Goal: Information Seeking & Learning: Understand process/instructions

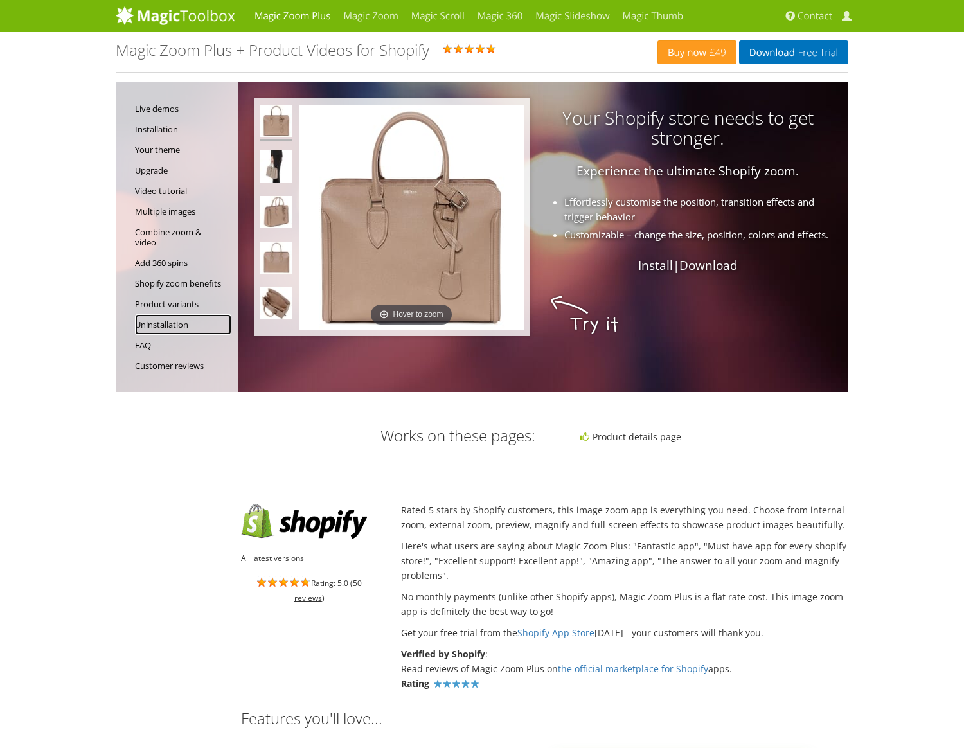
click at [156, 326] on link "Uninstallation" at bounding box center [183, 324] width 96 height 21
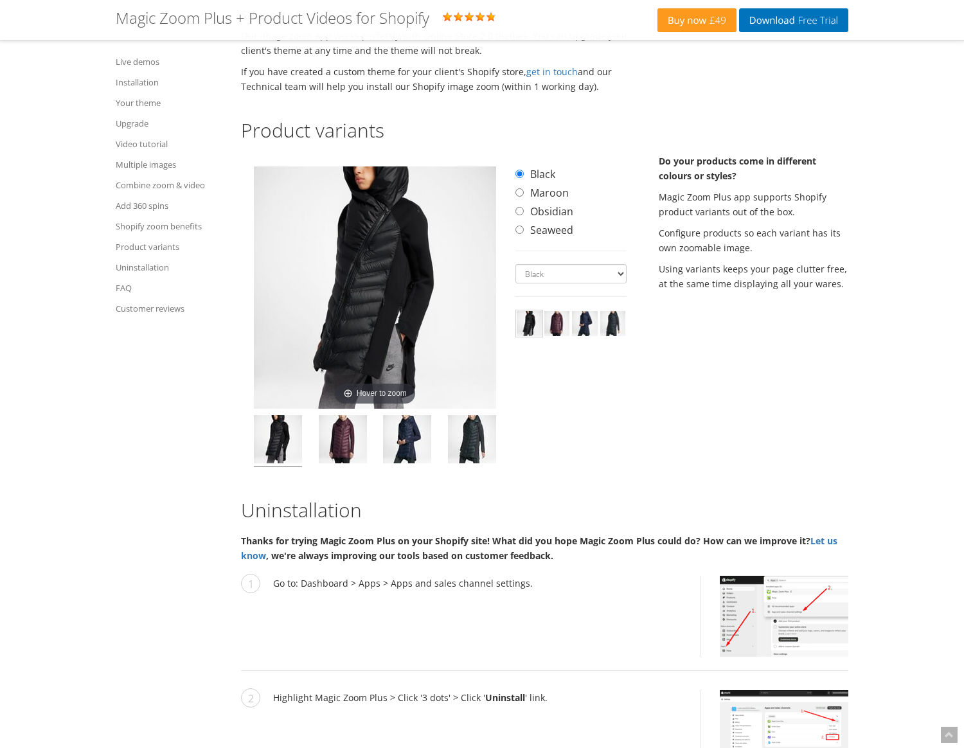
scroll to position [7613, 0]
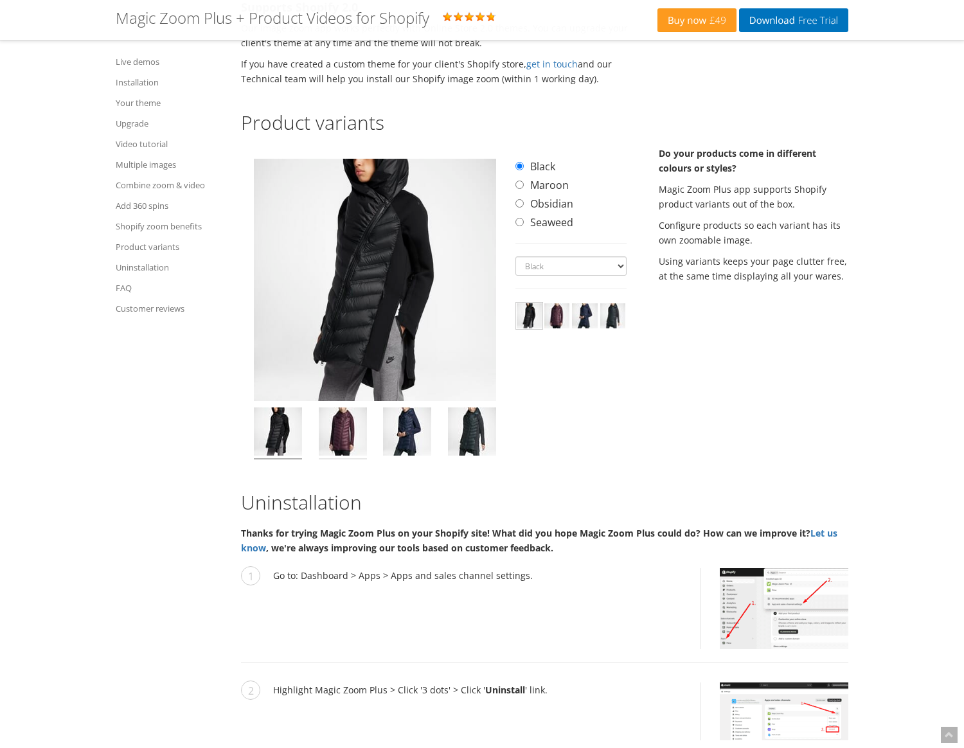
click at [347, 460] on img at bounding box center [343, 433] width 48 height 52
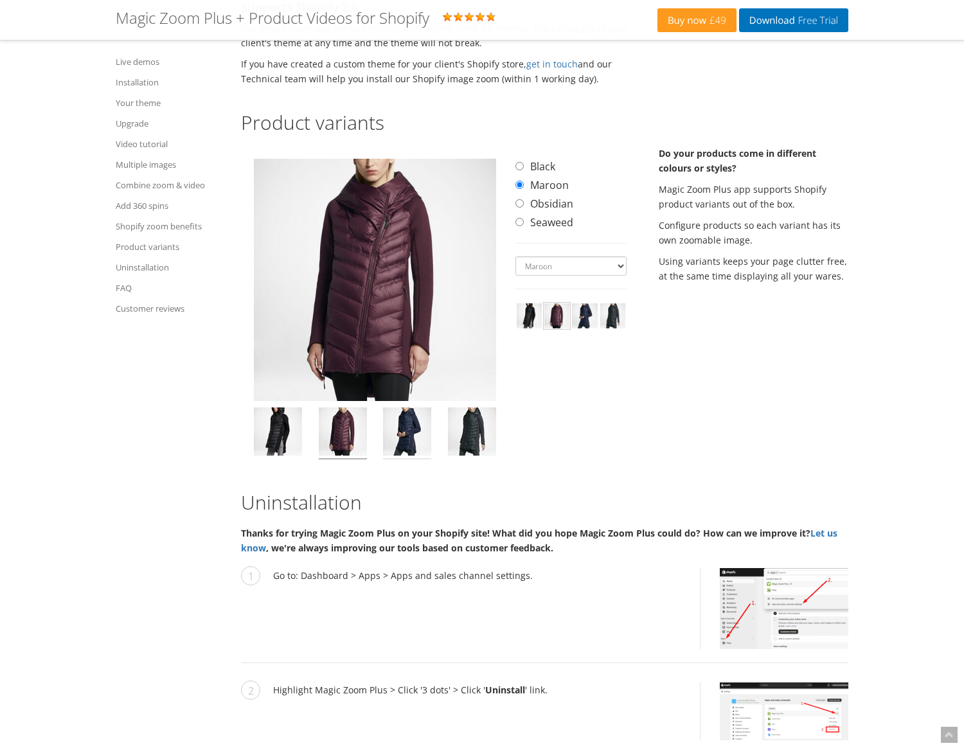
click at [394, 460] on img at bounding box center [407, 433] width 48 height 52
select select "obsidian"
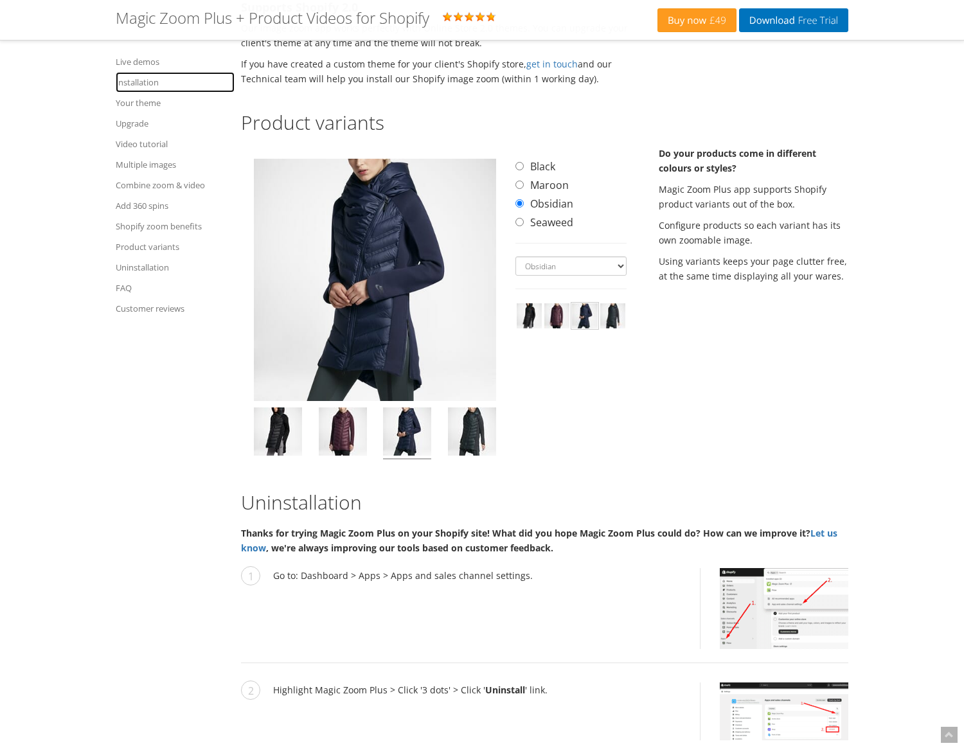
click at [141, 82] on link "Installation" at bounding box center [175, 82] width 119 height 21
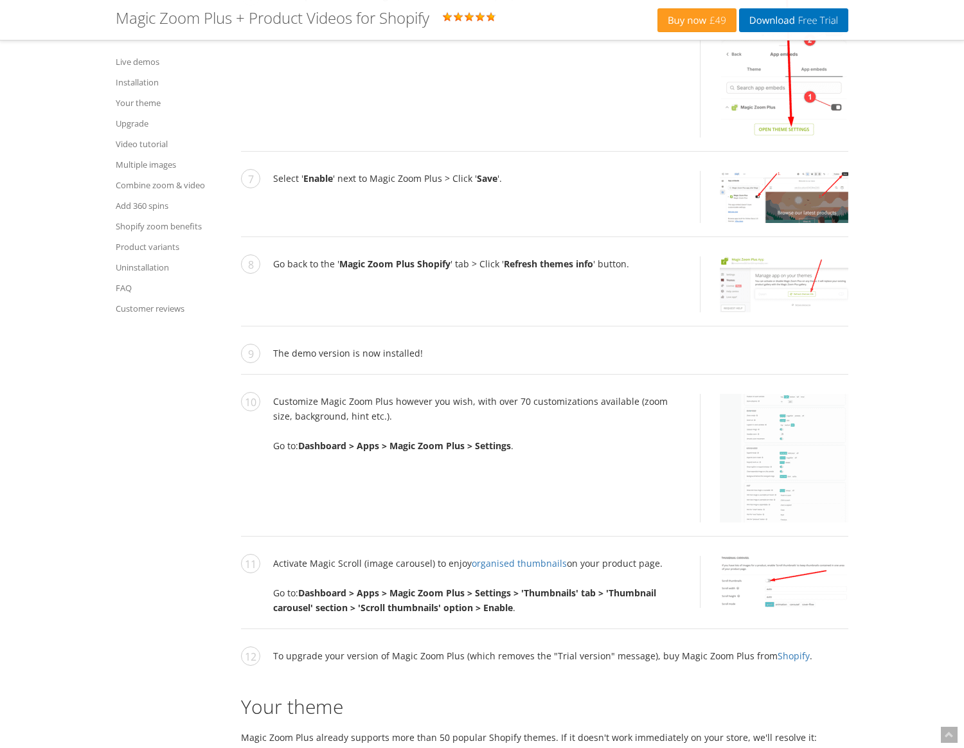
scroll to position [2898, 0]
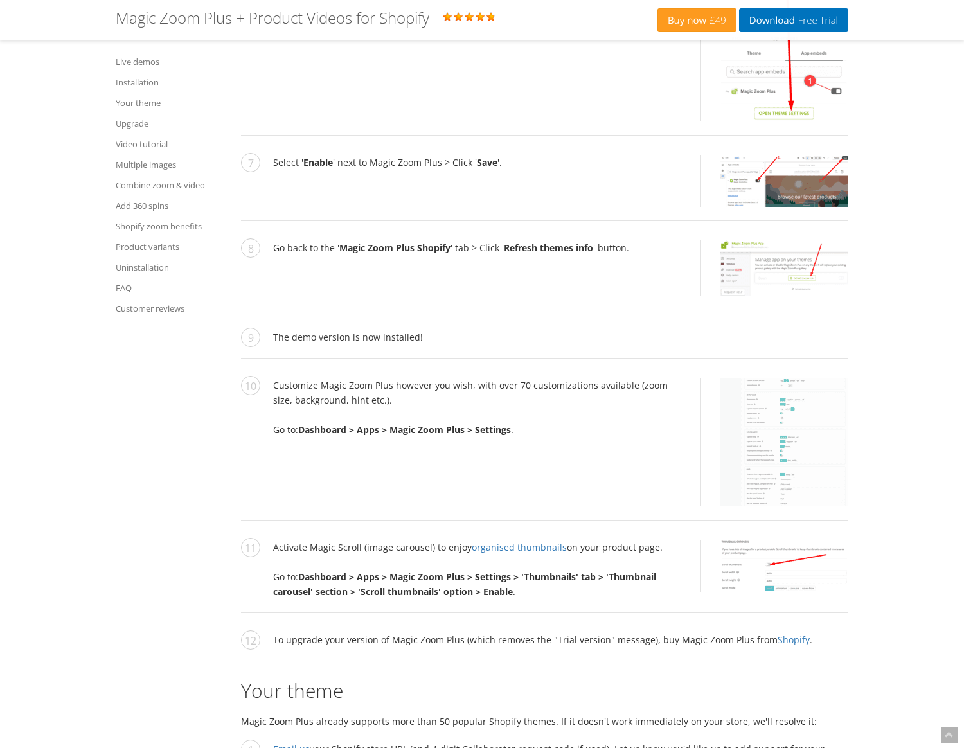
scroll to position [8181, 0]
